Goal: Task Accomplishment & Management: Use online tool/utility

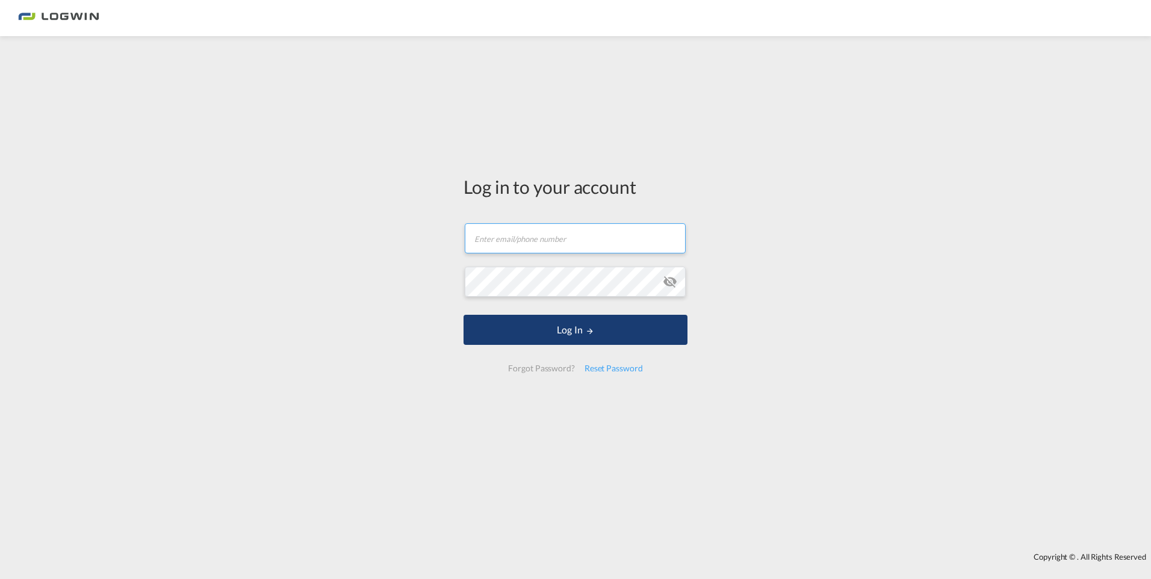
type input "[PERSON_NAME][EMAIL_ADDRESS][PERSON_NAME][DOMAIN_NAME]"
click at [586, 332] on md-icon "LOGIN" at bounding box center [590, 331] width 8 height 8
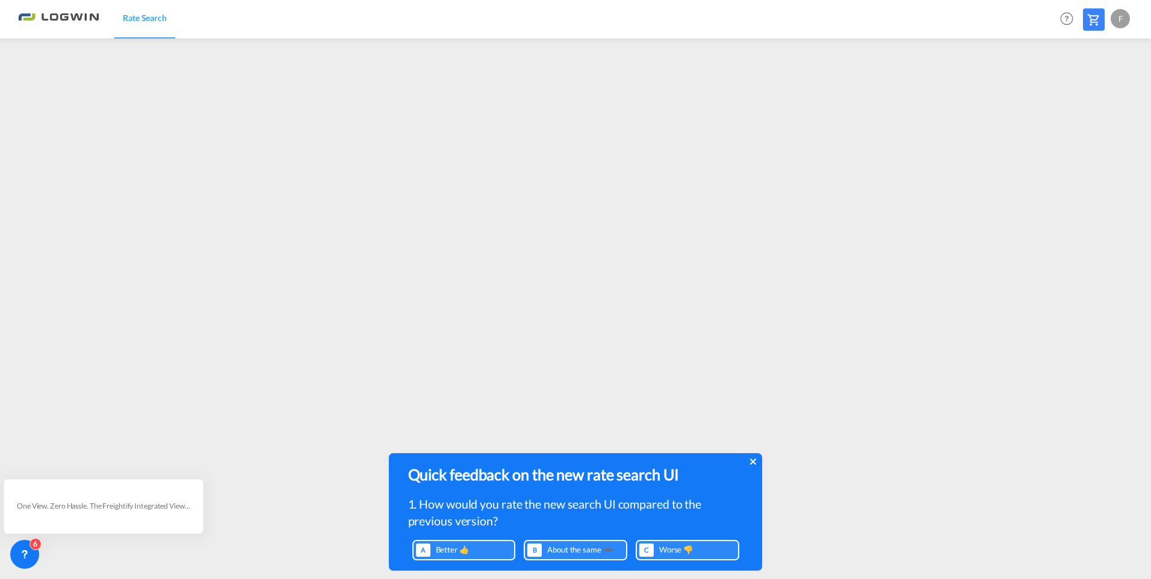
click at [752, 458] on icon at bounding box center [753, 462] width 6 height 10
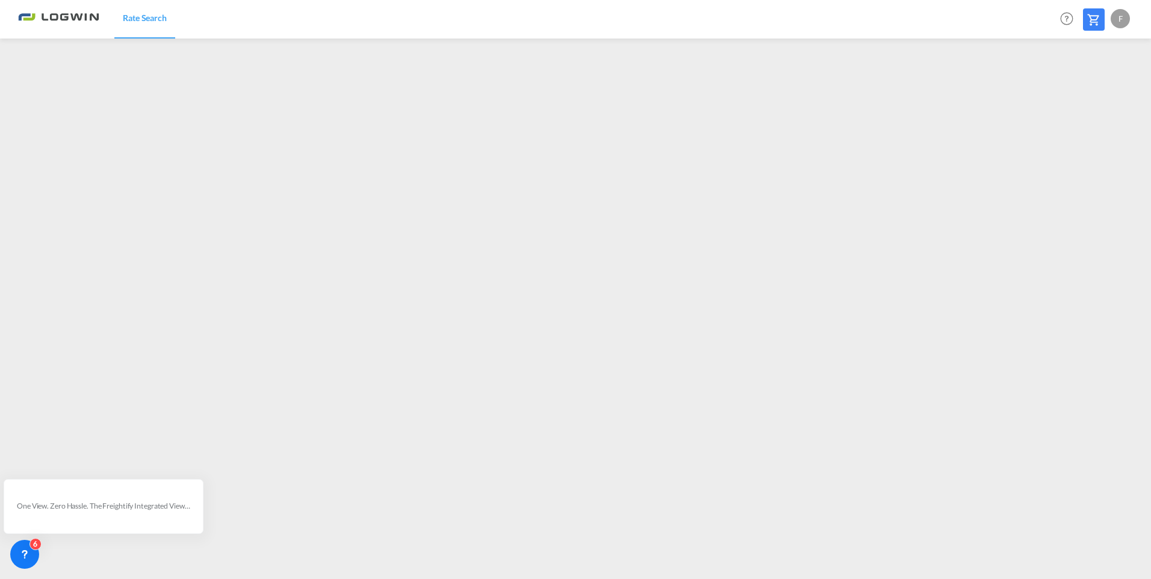
click at [78, 20] on img at bounding box center [58, 18] width 81 height 27
click at [1120, 17] on div "F" at bounding box center [1119, 18] width 19 height 19
click at [1093, 91] on button "Logout" at bounding box center [1106, 92] width 78 height 24
